Goal: Obtain resource: Download file/media

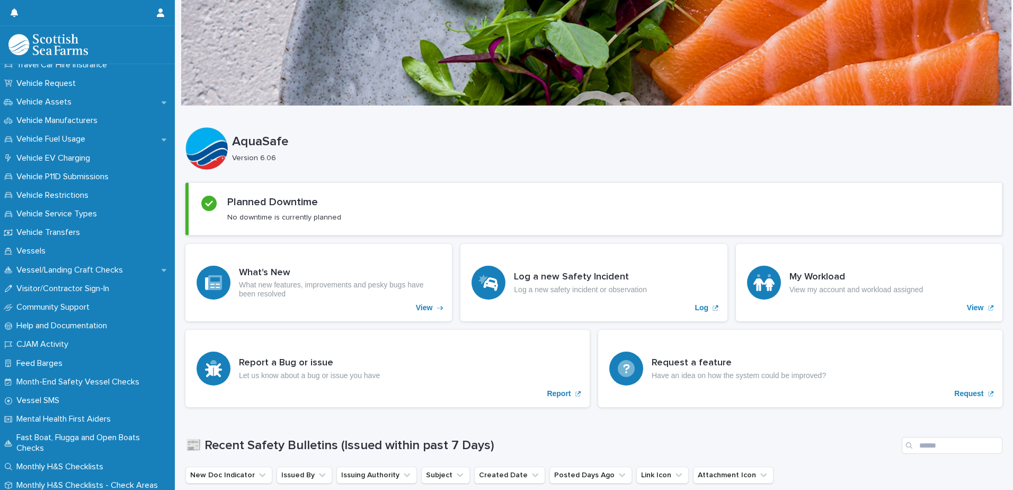
scroll to position [797, 0]
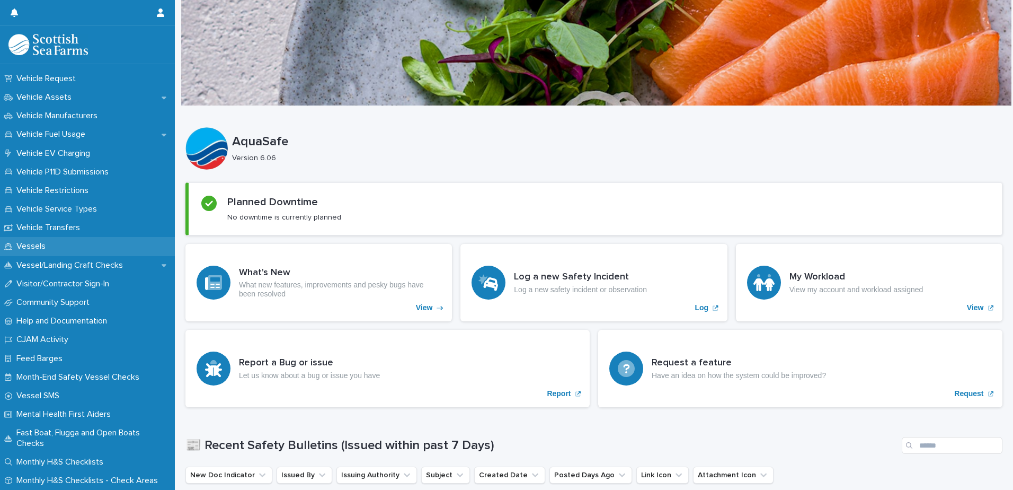
click at [27, 243] on p "Vessels" at bounding box center [33, 246] width 42 height 10
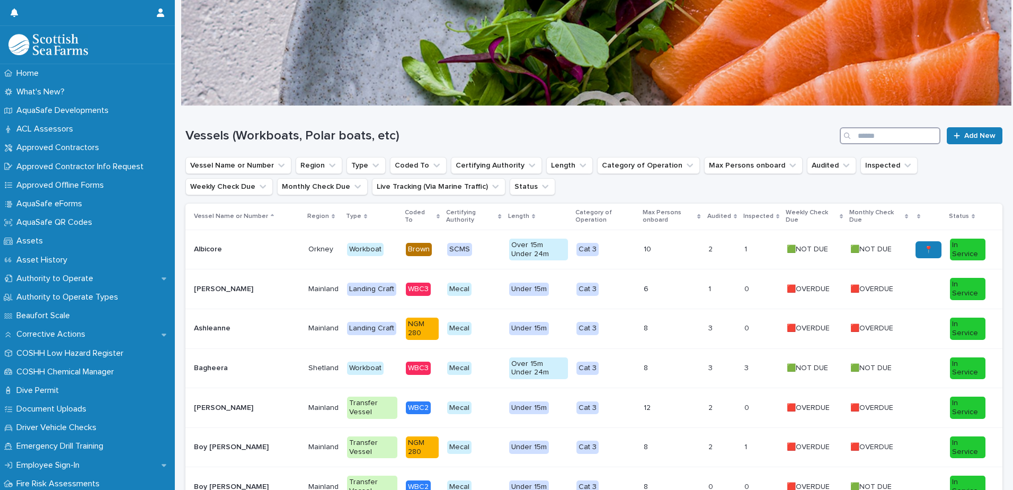
click at [890, 135] on input "Search" at bounding box center [890, 135] width 101 height 17
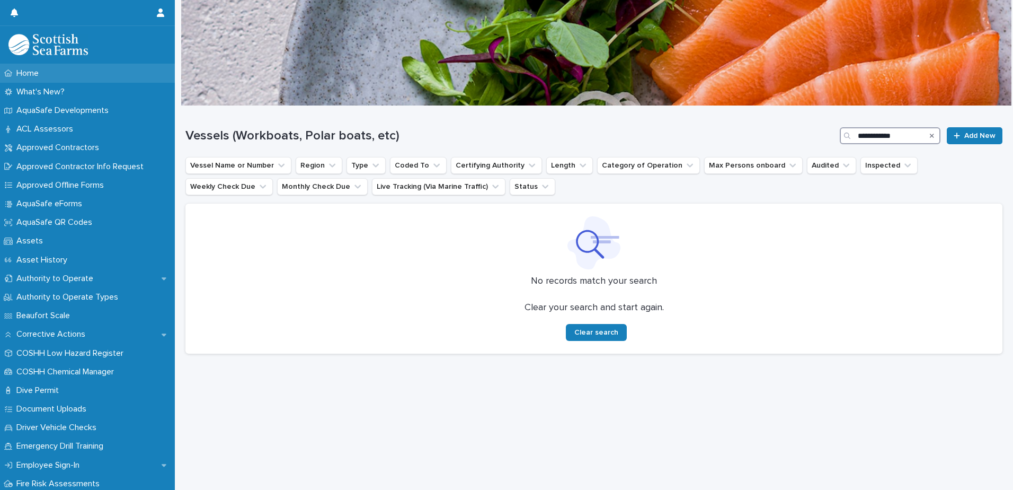
type input "**********"
click at [72, 71] on div "Home" at bounding box center [87, 73] width 175 height 19
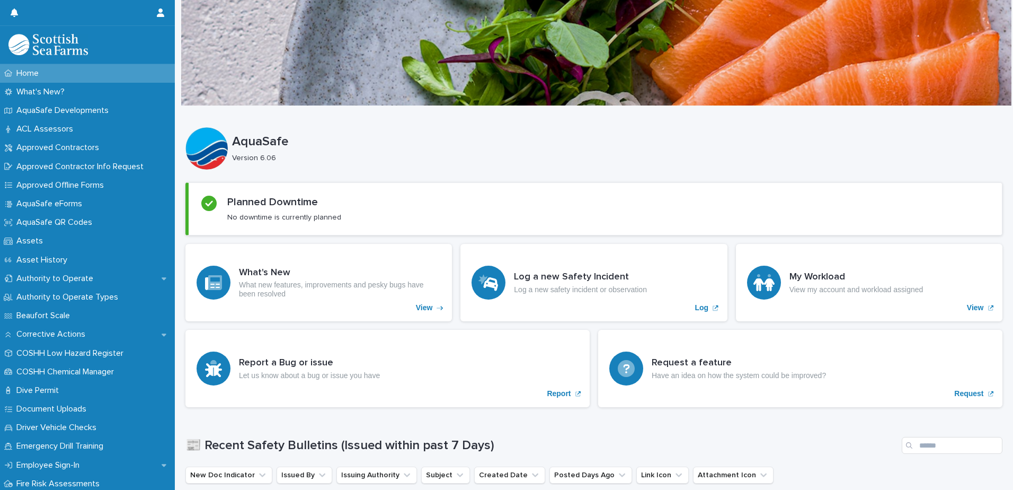
scroll to position [372, 0]
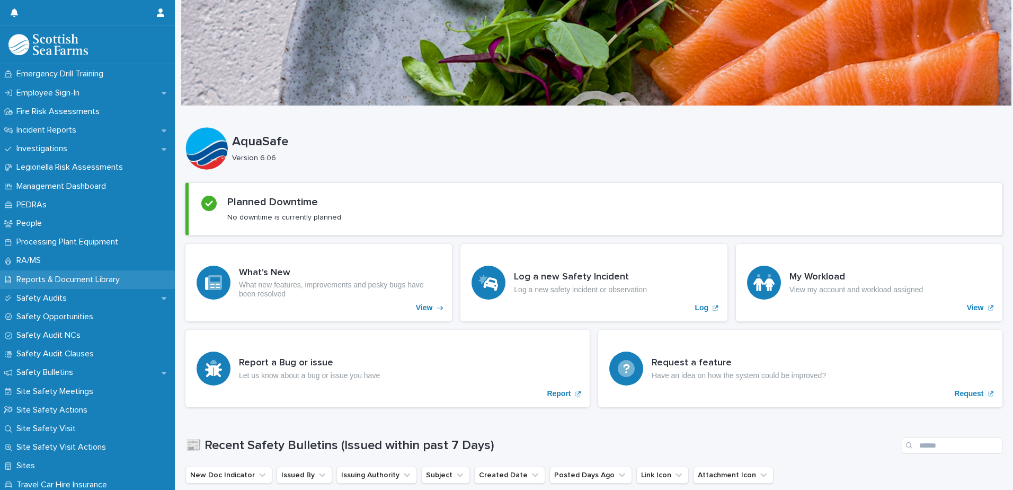
click at [70, 276] on p "Reports & Document Library" at bounding box center [70, 280] width 116 height 10
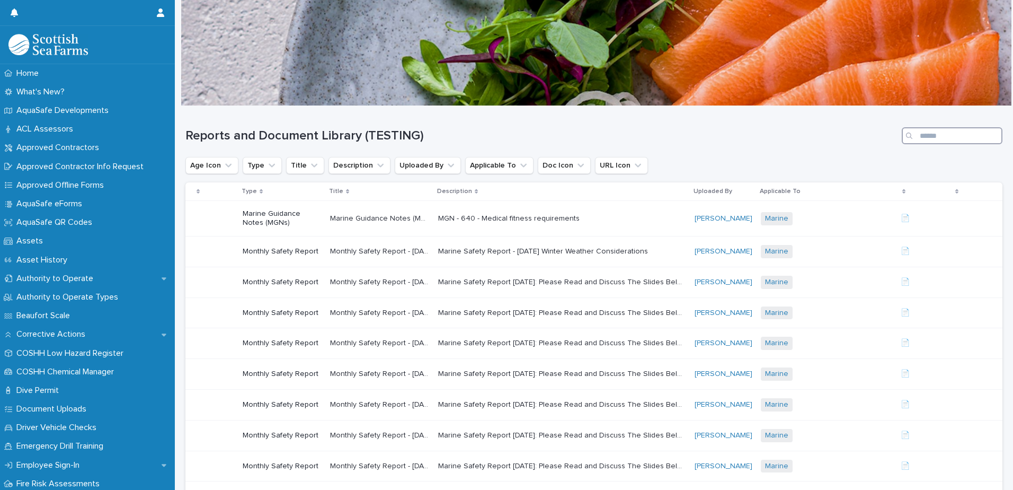
click at [929, 137] on input "Search" at bounding box center [952, 135] width 101 height 17
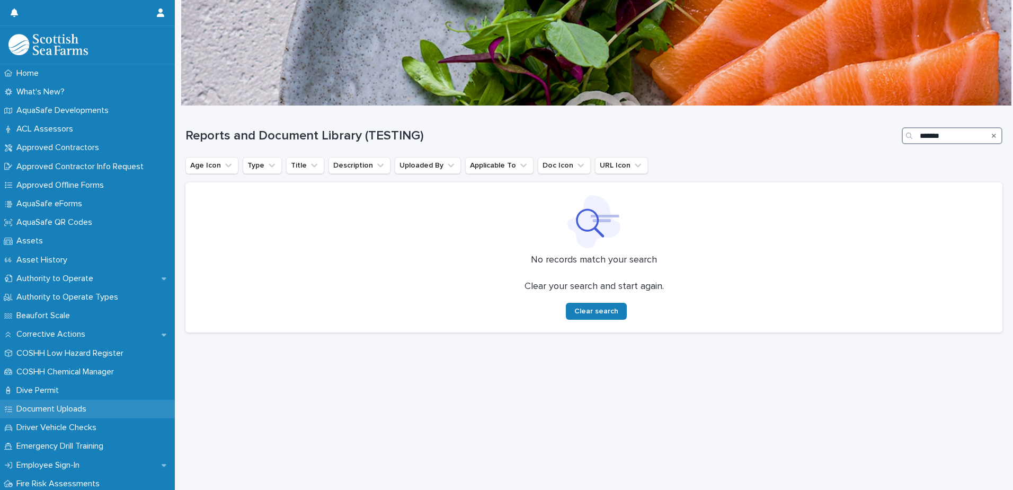
type input "*******"
click at [77, 406] on p "Document Uploads" at bounding box center [53, 409] width 83 height 10
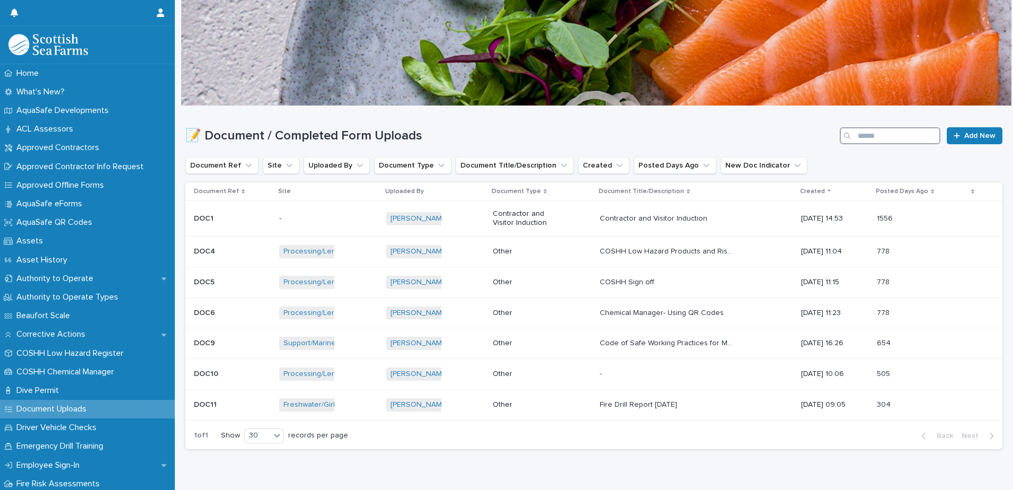
click at [861, 135] on input "Search" at bounding box center [890, 135] width 101 height 17
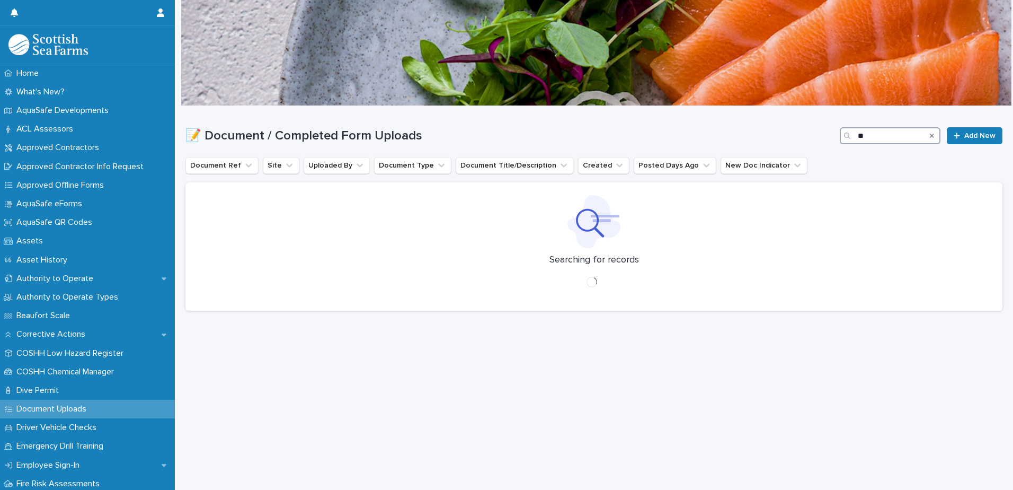
type input "*"
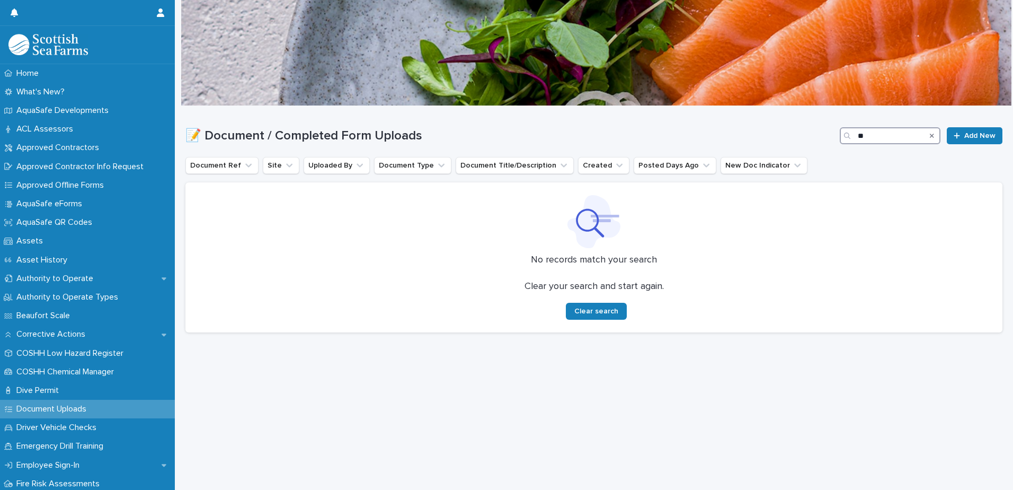
type input "*"
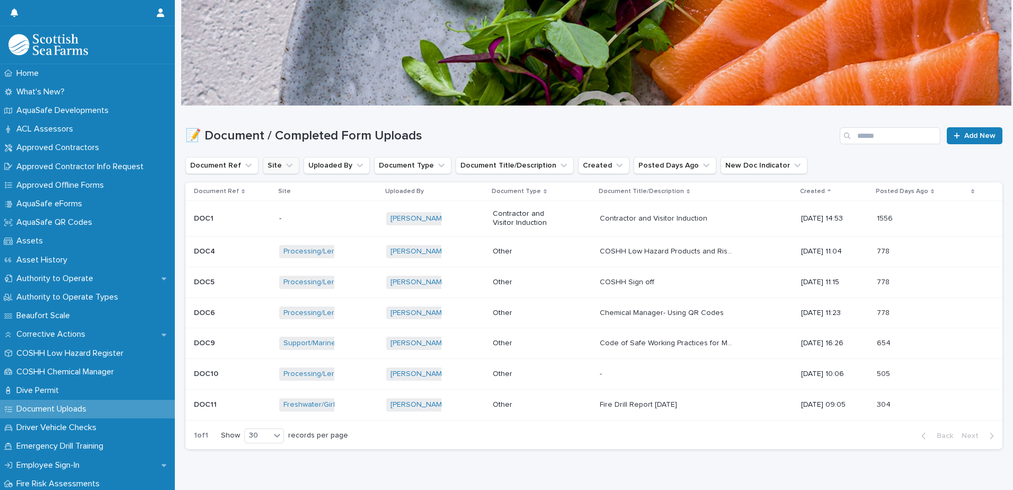
click at [284, 166] on icon "Site" at bounding box center [289, 165] width 11 height 11
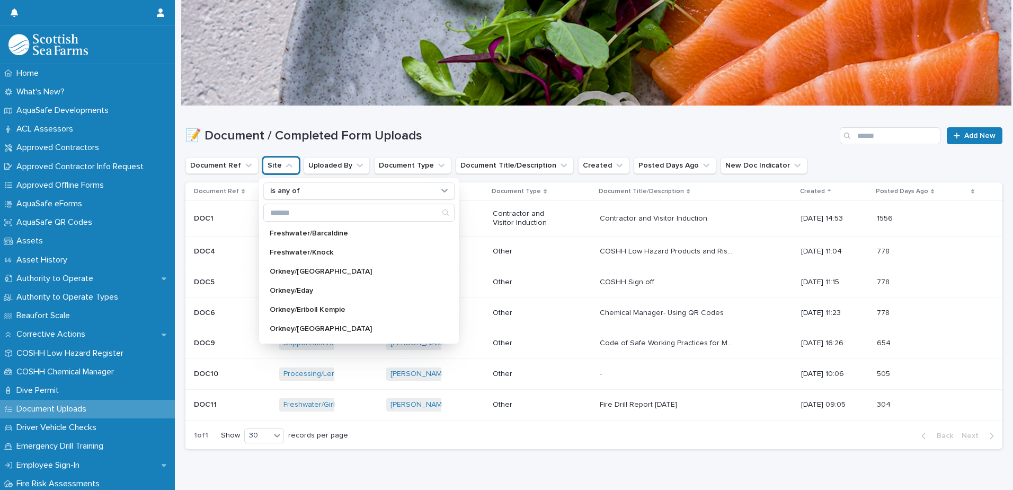
click at [451, 130] on h1 "📝 Document / Completed Form Uploads" at bounding box center [511, 135] width 650 height 15
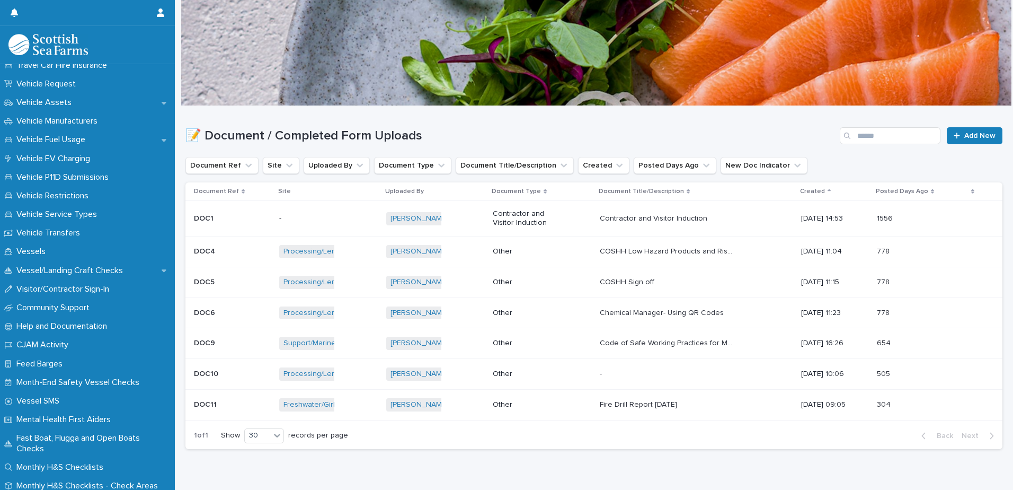
scroll to position [797, 0]
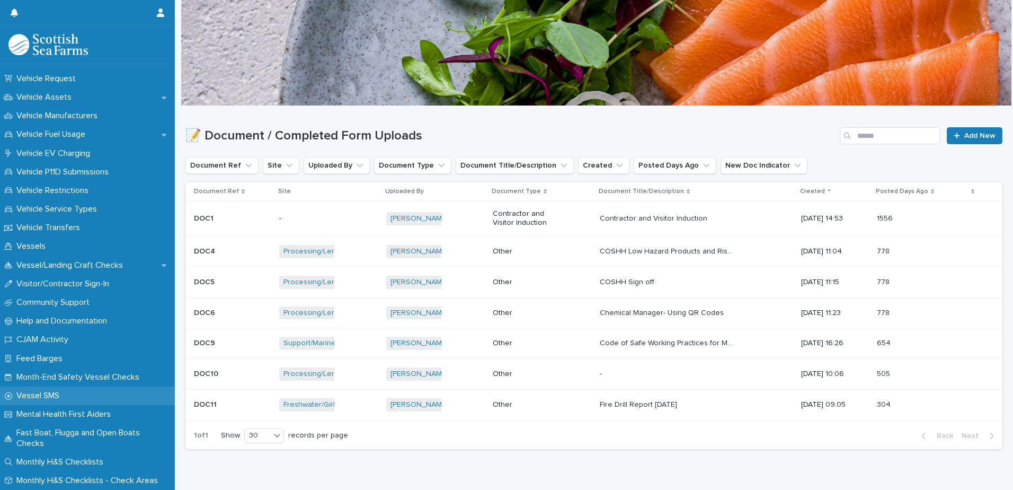
click at [39, 392] on p "Vessel SMS" at bounding box center [40, 396] width 56 height 10
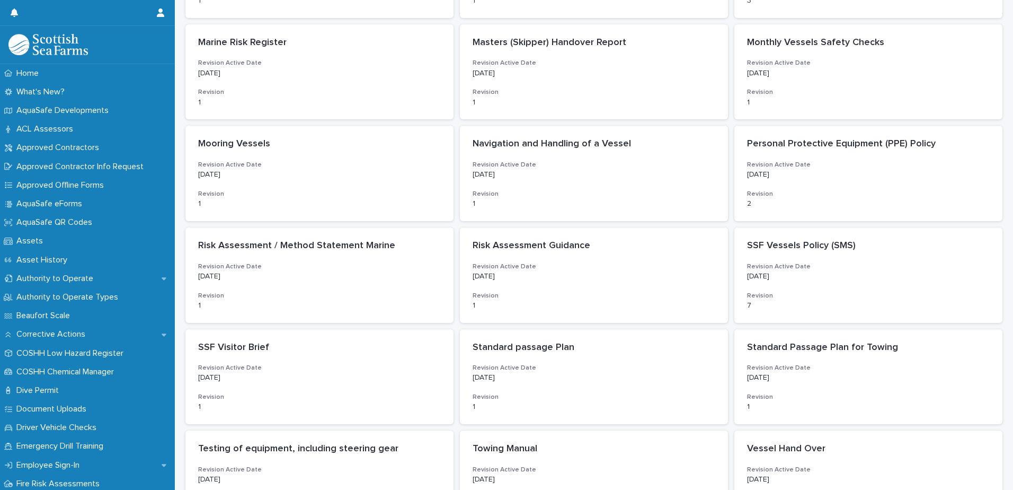
scroll to position [453, 0]
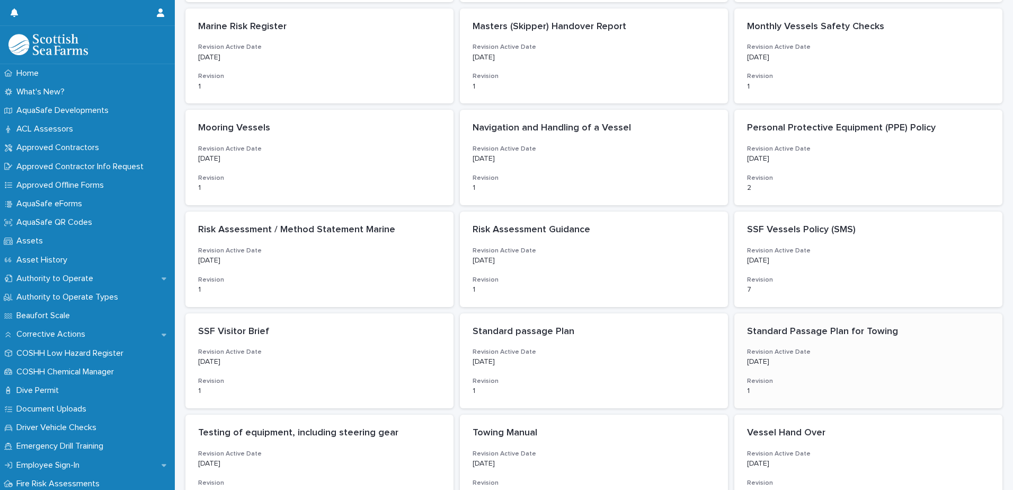
click at [815, 333] on p "Standard Passage Plan for Towing" at bounding box center [868, 332] width 243 height 12
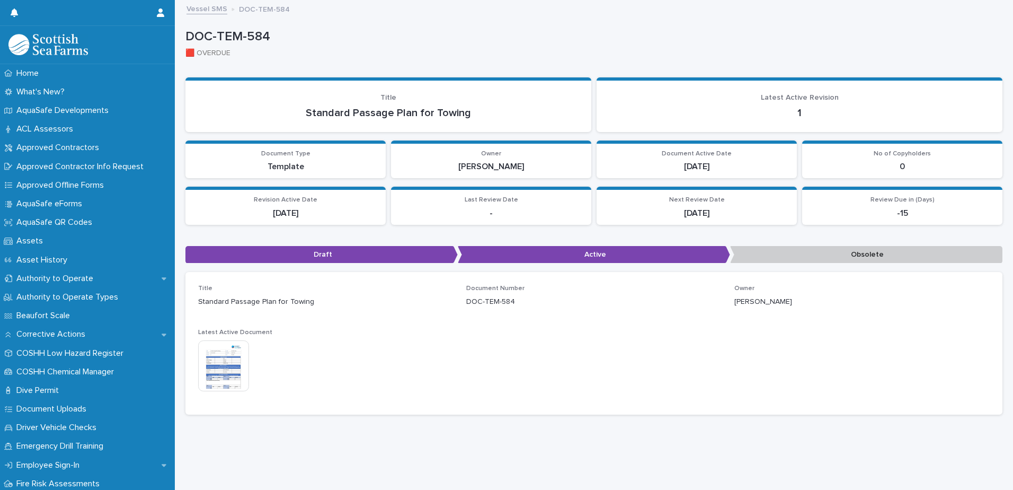
click at [228, 370] on img at bounding box center [223, 365] width 51 height 51
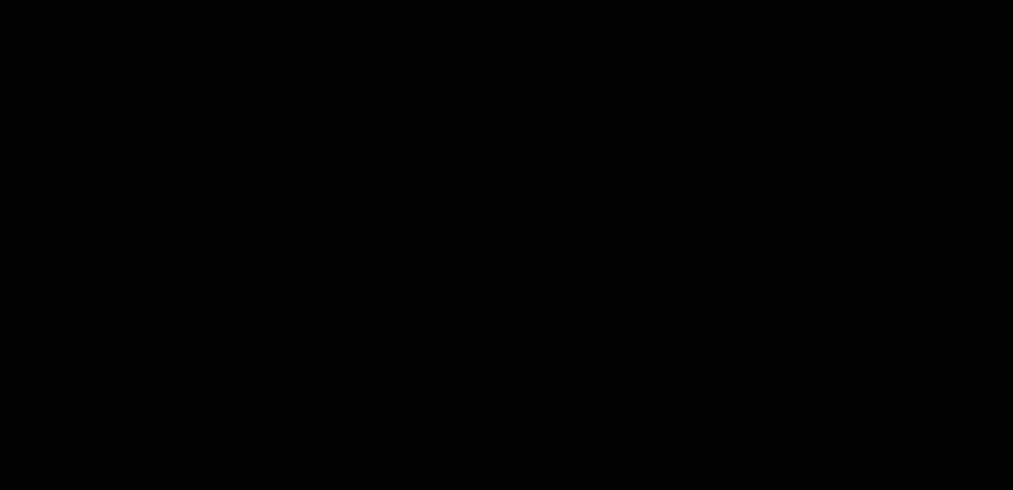
click at [228, 370] on div at bounding box center [506, 257] width 1013 height 465
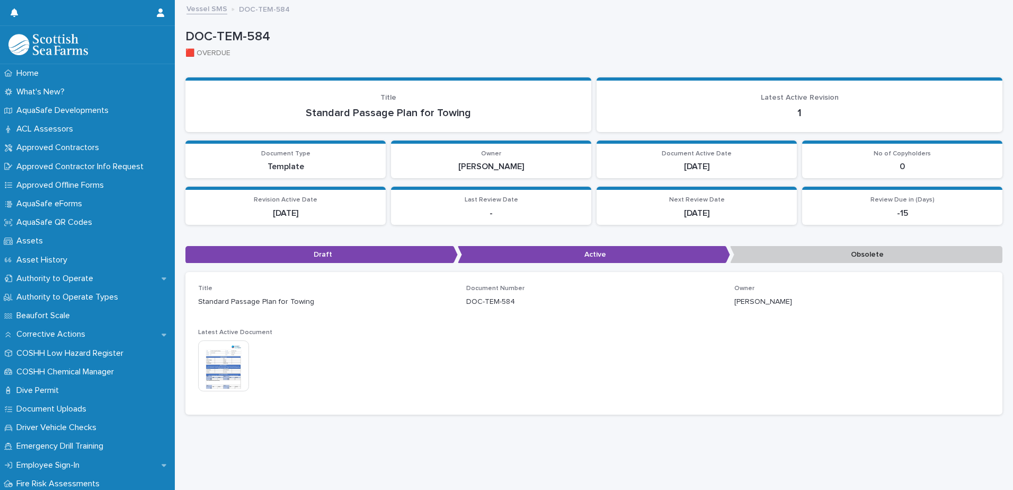
click at [228, 370] on img at bounding box center [223, 365] width 51 height 51
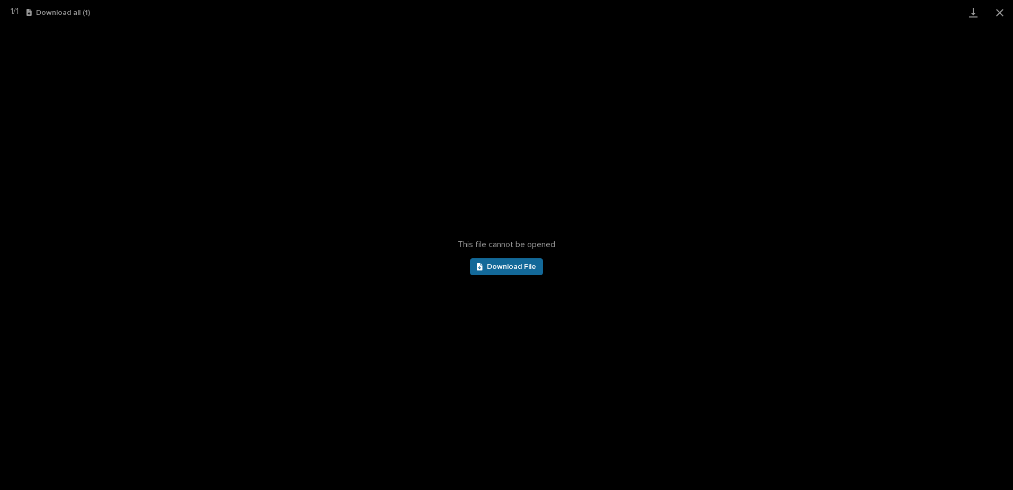
click at [509, 266] on span "Download File" at bounding box center [511, 266] width 49 height 7
